Goal: Subscribe to service/newsletter

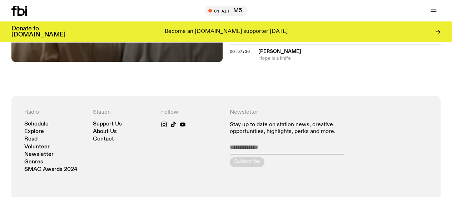
scroll to position [475, 0]
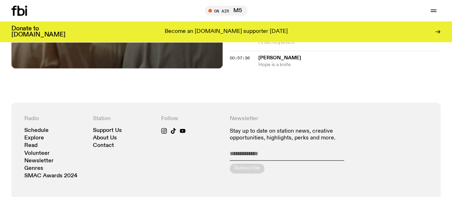
click at [0, 0] on link "Schedule" at bounding box center [0, 0] width 0 height 0
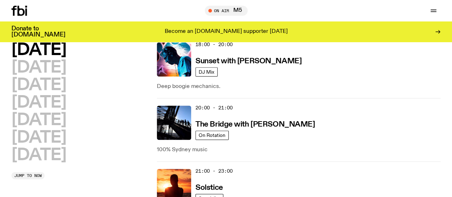
scroll to position [414, 0]
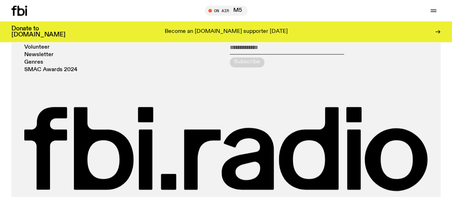
scroll to position [572, 0]
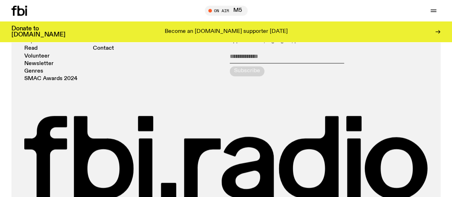
click at [0, 0] on link "Schedule" at bounding box center [0, 0] width 0 height 0
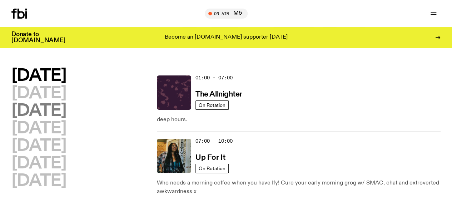
click at [66, 119] on h2 "[DATE]" at bounding box center [38, 111] width 55 height 16
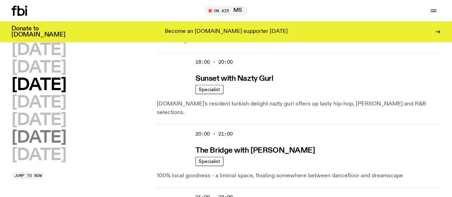
scroll to position [408, 0]
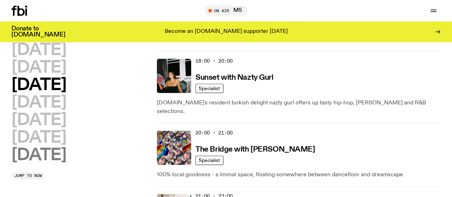
click at [66, 147] on h2 "[DATE]" at bounding box center [38, 155] width 55 height 16
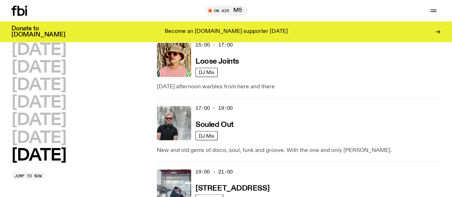
scroll to position [550, 0]
click at [33, 130] on h2 "[DATE]" at bounding box center [38, 138] width 55 height 16
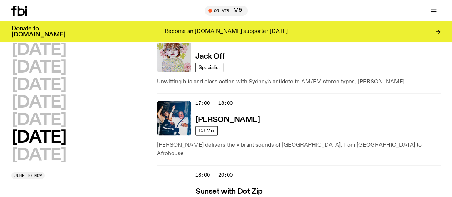
scroll to position [480, 0]
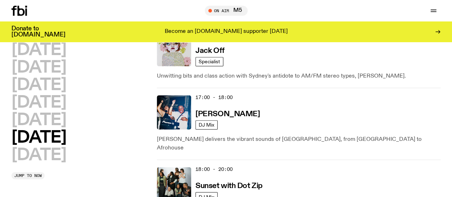
click at [0, 0] on link "Explore" at bounding box center [0, 0] width 0 height 0
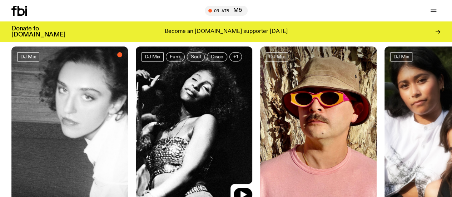
scroll to position [58, 0]
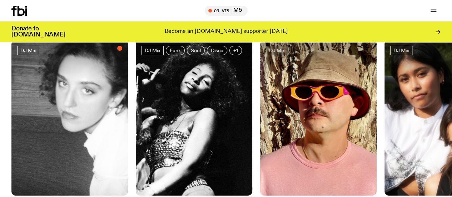
click at [0, 0] on link "Volunteer" at bounding box center [0, 0] width 0 height 0
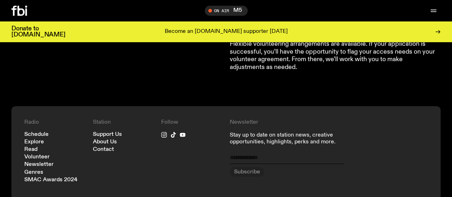
scroll to position [684, 0]
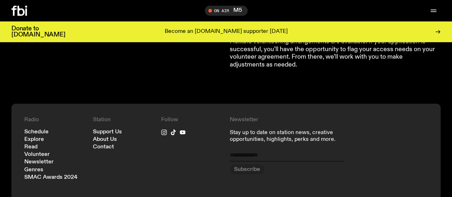
click at [0, 0] on link "Newsletter" at bounding box center [0, 0] width 0 height 0
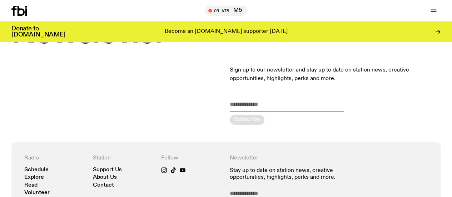
scroll to position [44, 0]
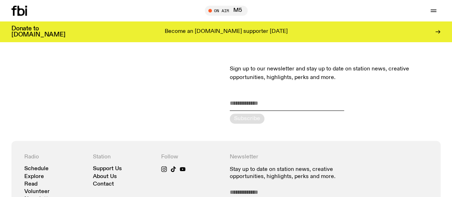
click at [256, 108] on input "email" at bounding box center [287, 105] width 114 height 12
click at [266, 108] on input "email" at bounding box center [287, 105] width 114 height 12
